Goal: Task Accomplishment & Management: Use online tool/utility

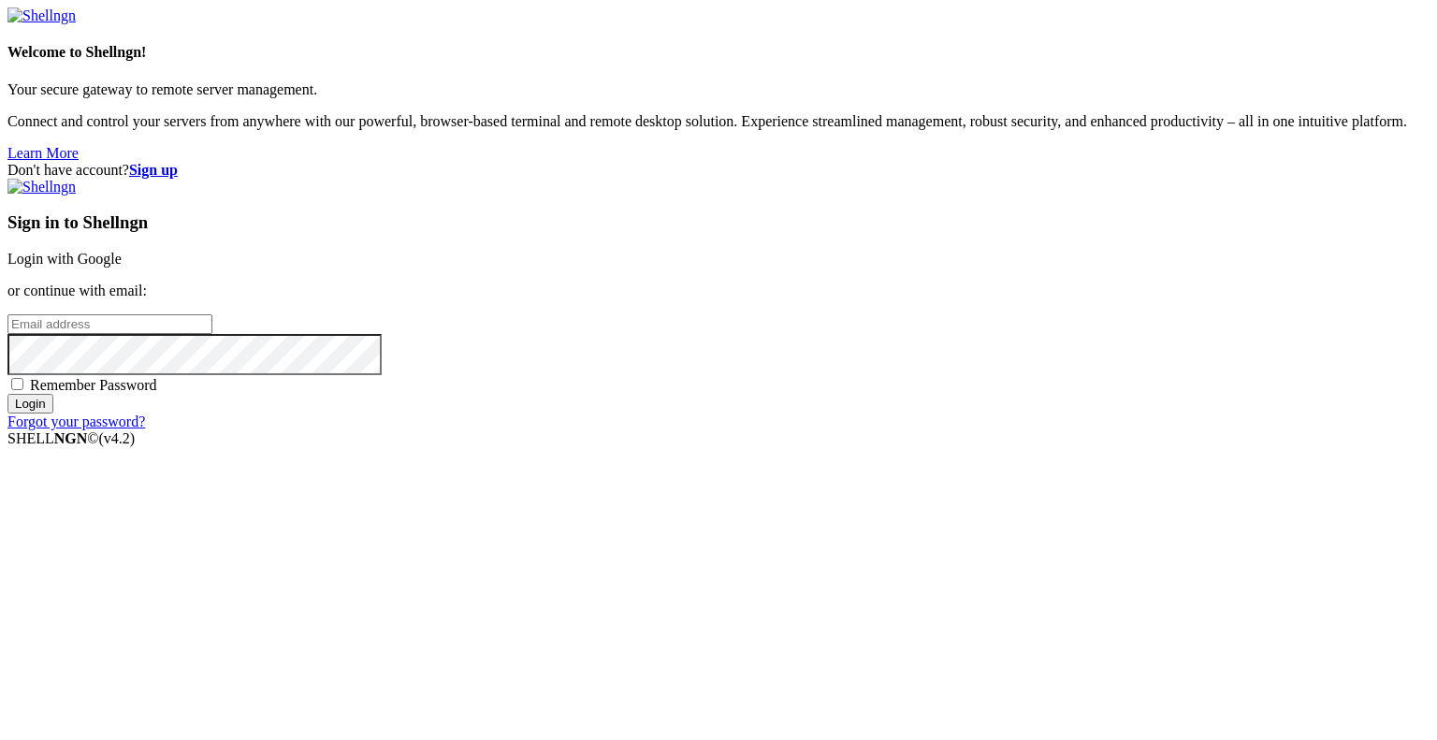
click at [212, 334] on input "email" at bounding box center [109, 324] width 205 height 20
click at [7, 331] on protonpass-control-a356 at bounding box center [7, 323] width 0 height 16
type input "[EMAIL_ADDRESS][DOMAIN_NAME]"
click at [53, 414] on input "Login" at bounding box center [30, 404] width 46 height 20
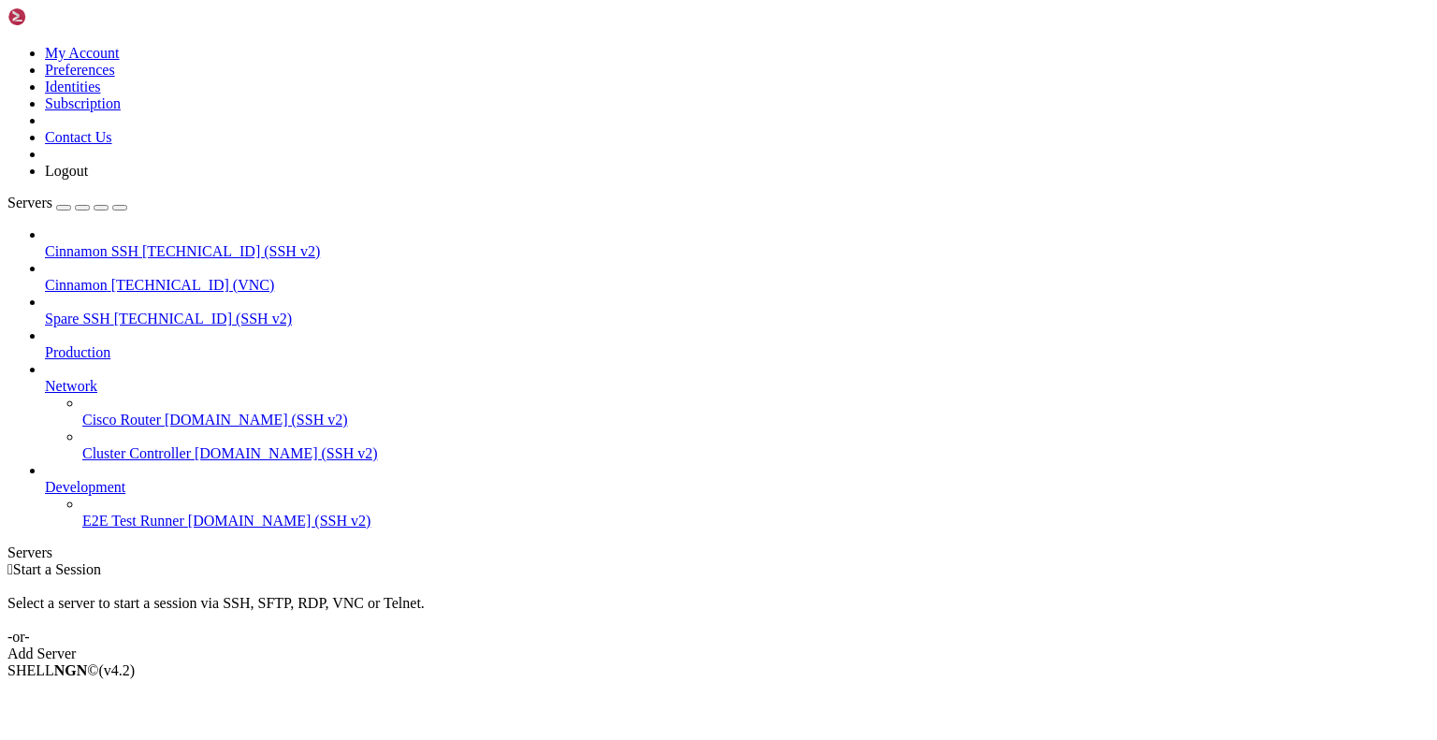
click at [135, 277] on span "[TECHNICAL_ID] (VNC)" at bounding box center [193, 285] width 164 height 16
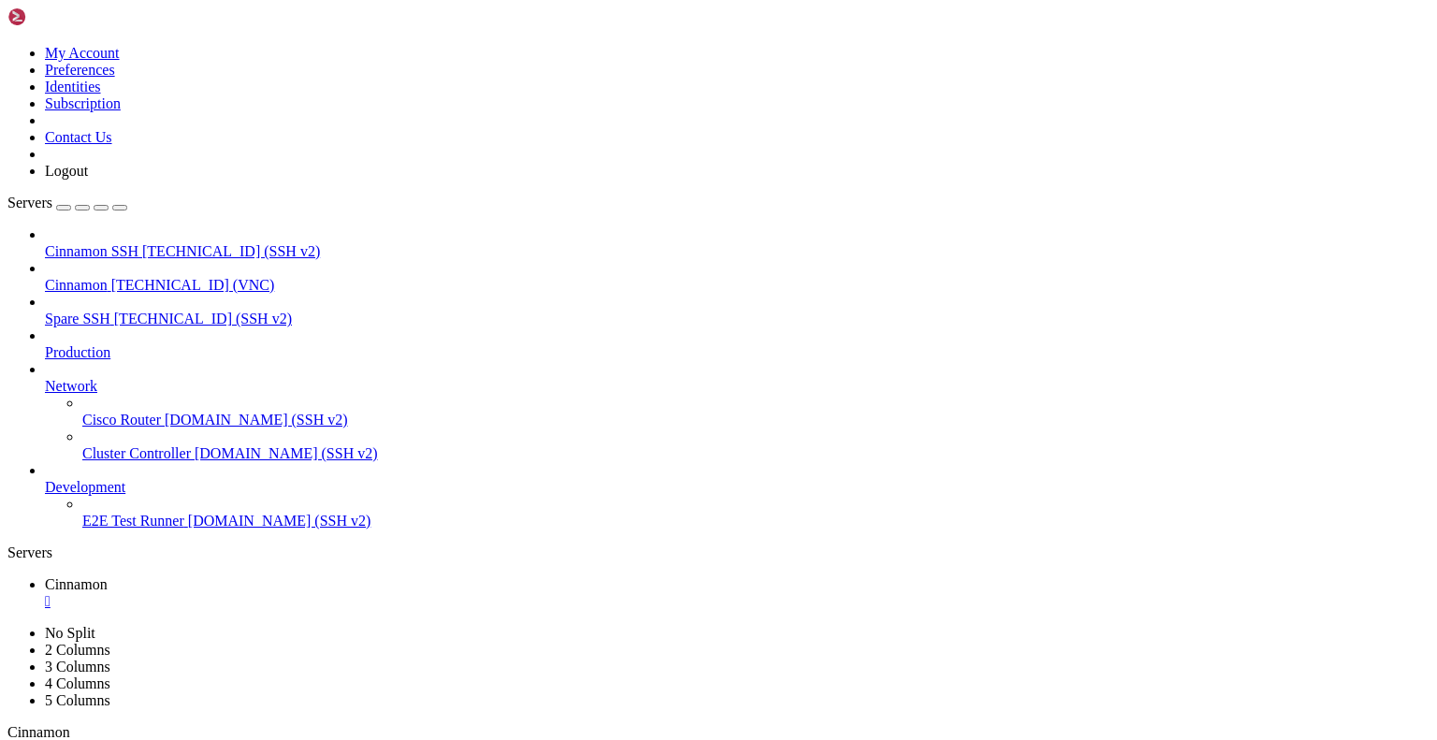
drag, startPoint x: 233, startPoint y: 918, endPoint x: 162, endPoint y: 990, distance: 101.2
click at [348, 593] on div "" at bounding box center [737, 601] width 1385 height 17
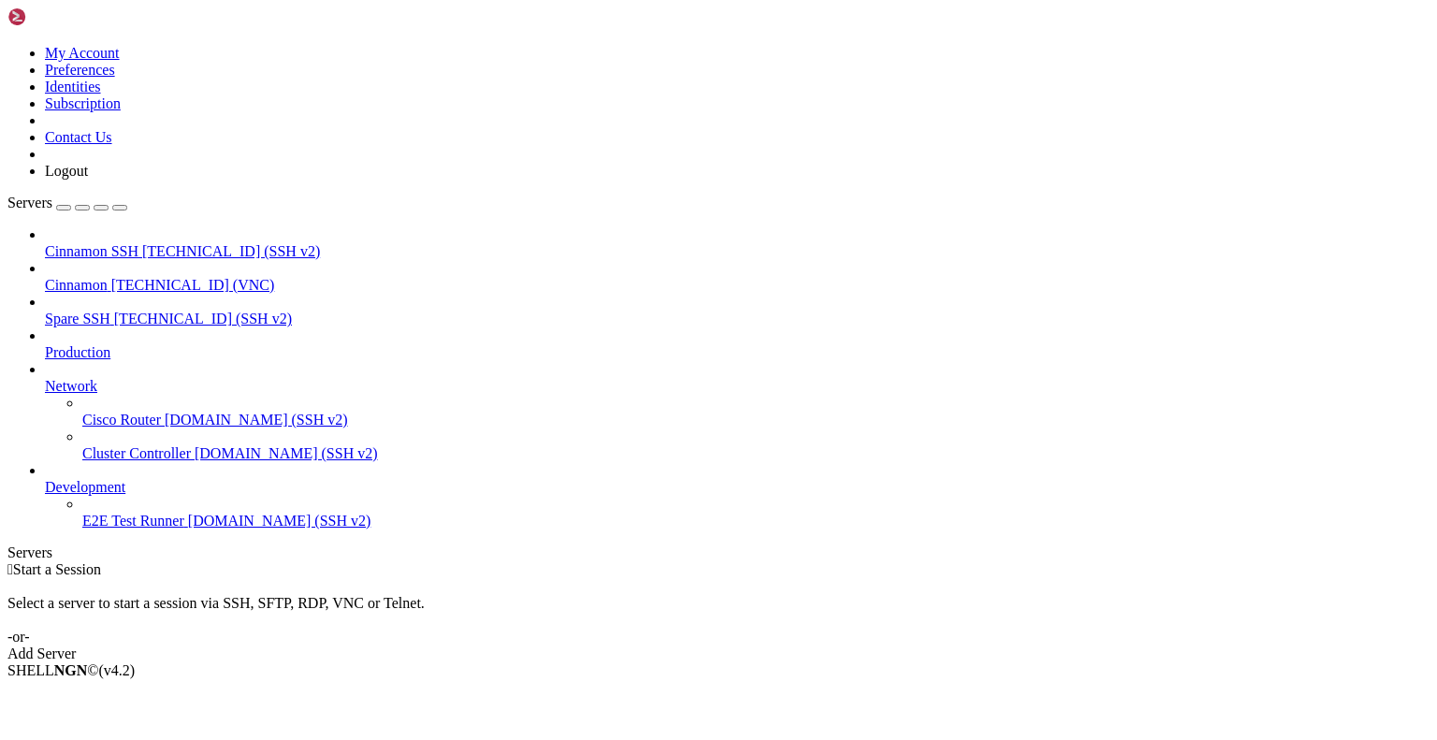
click at [7, 45] on icon at bounding box center [7, 45] width 0 height 0
click at [88, 179] on link "Logout" at bounding box center [66, 171] width 43 height 16
